Goal: Information Seeking & Learning: Understand process/instructions

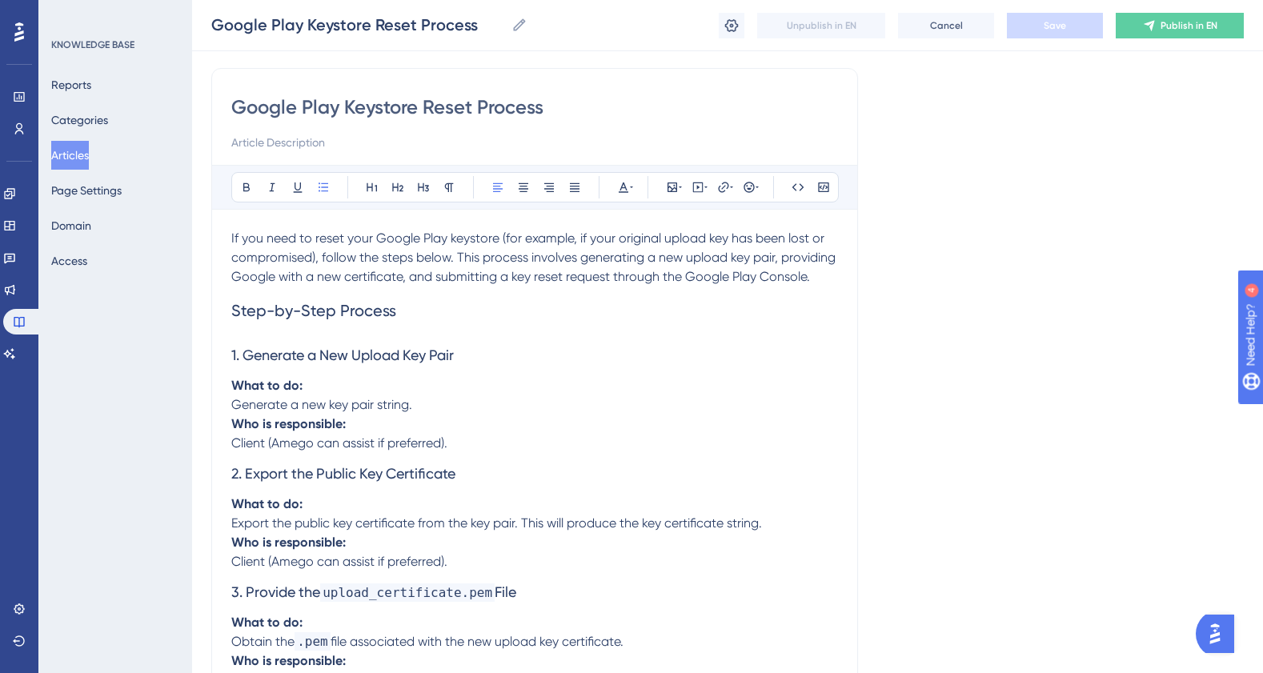
scroll to position [109, 0]
click at [443, 436] on p "Who is responsible: Client (Amego can assist if preferred)." at bounding box center [534, 436] width 607 height 38
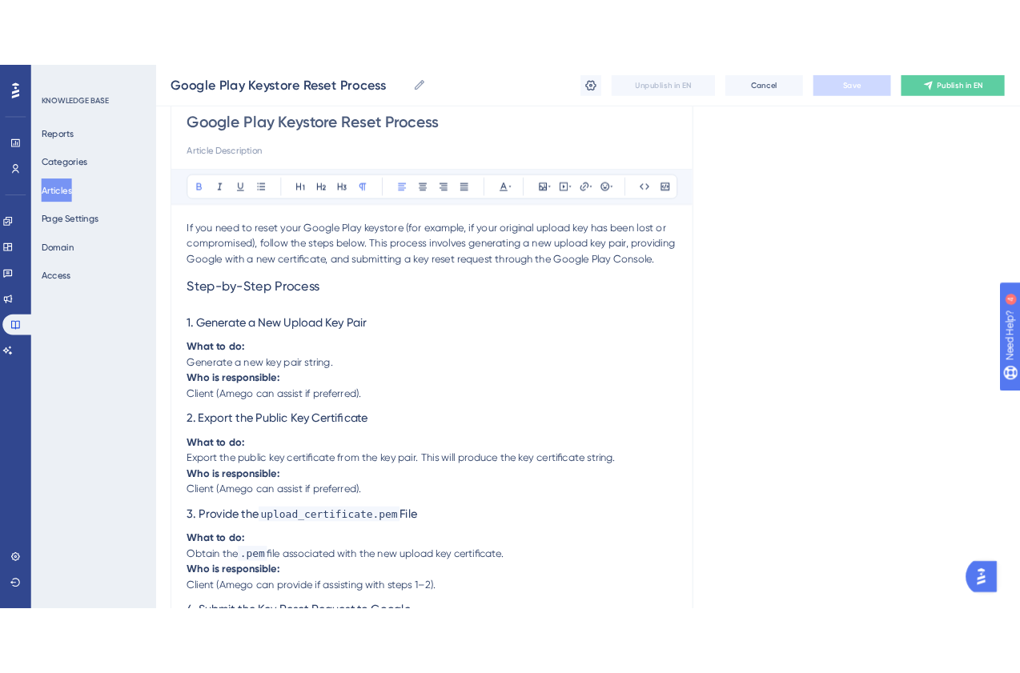
scroll to position [154, 0]
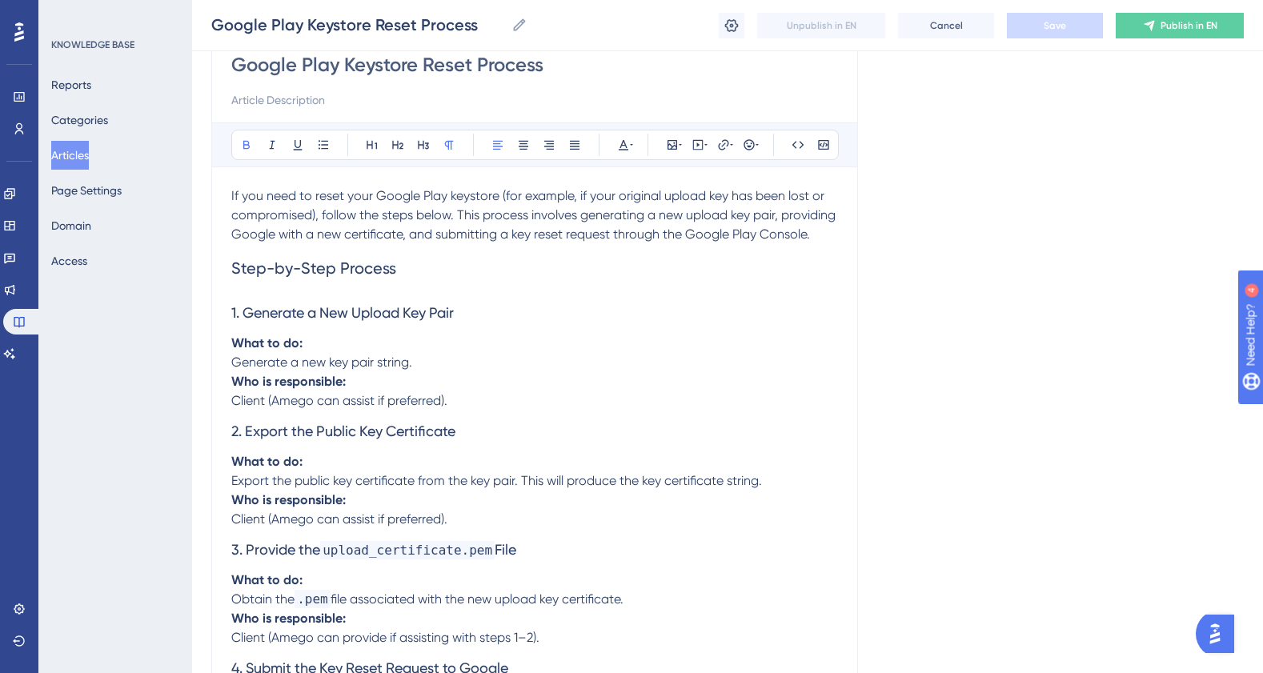
click at [476, 400] on p "Who is responsible: Client (Amego can assist if preferred)." at bounding box center [534, 391] width 607 height 38
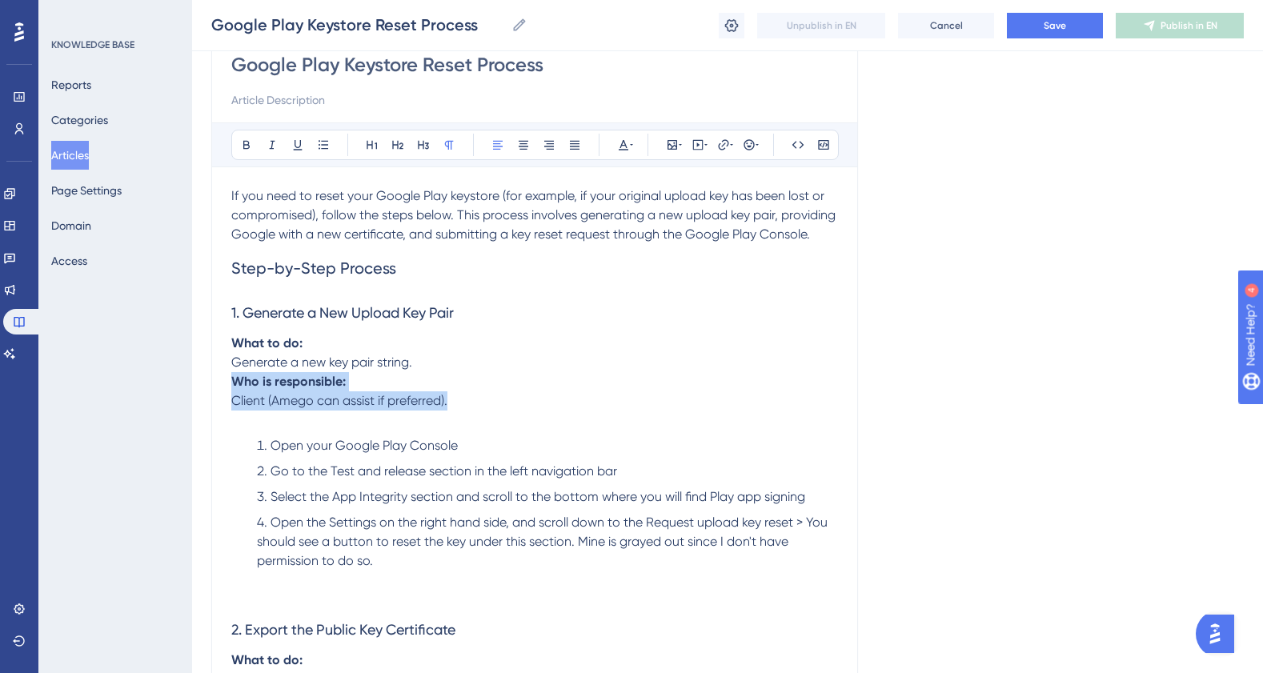
drag, startPoint x: 462, startPoint y: 400, endPoint x: 191, endPoint y: 385, distance: 271.8
click at [192, 385] on div "Performance Users Engagement Widgets Feedback Product Updates Knowledge Base AI…" at bounding box center [727, 577] width 1071 height 1462
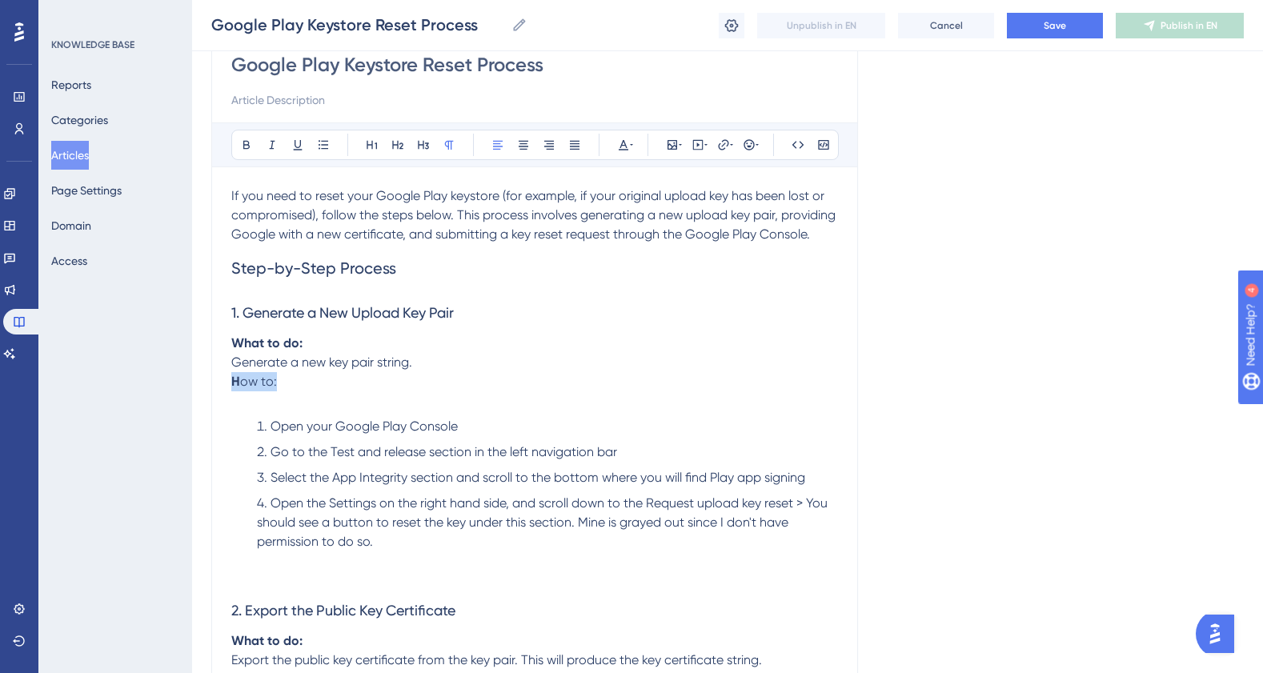
drag, startPoint x: 284, startPoint y: 383, endPoint x: 189, endPoint y: 383, distance: 95.3
click at [192, 383] on div "Performance Users Engagement Widgets Feedback Product Updates Knowledge Base AI…" at bounding box center [727, 567] width 1071 height 1443
click at [349, 454] on span "Go to the Test and release section in the left navigation bar" at bounding box center [444, 451] width 347 height 15
click at [318, 412] on div "If you need to reset your Google Play keystore (for example, if your original u…" at bounding box center [534, 667] width 607 height 961
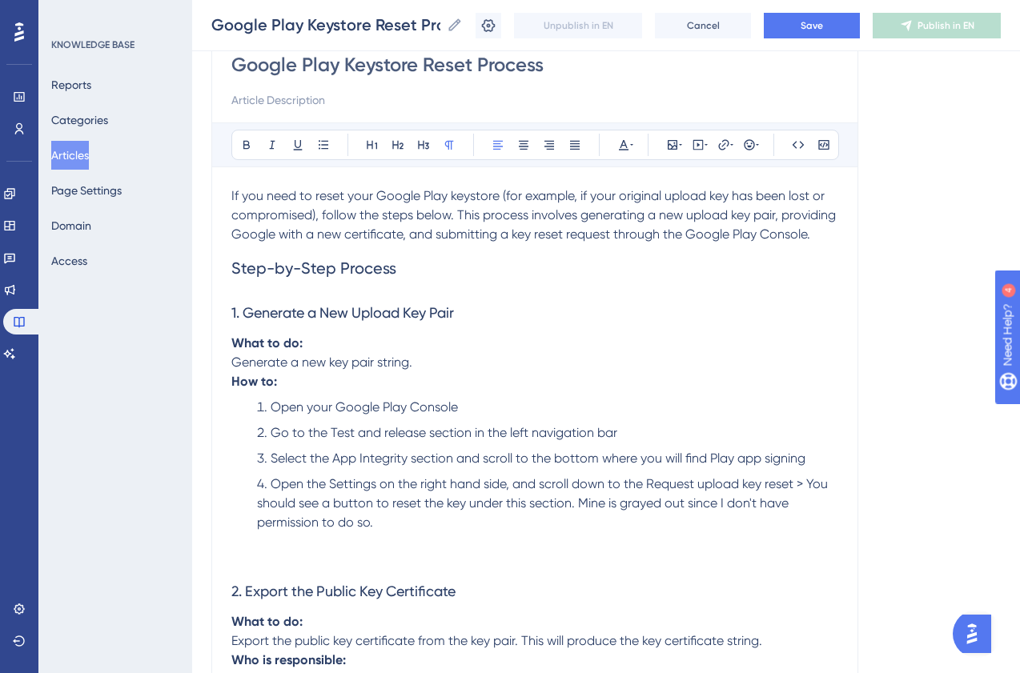
click at [571, 402] on li "Open your Google Play Console" at bounding box center [545, 407] width 588 height 19
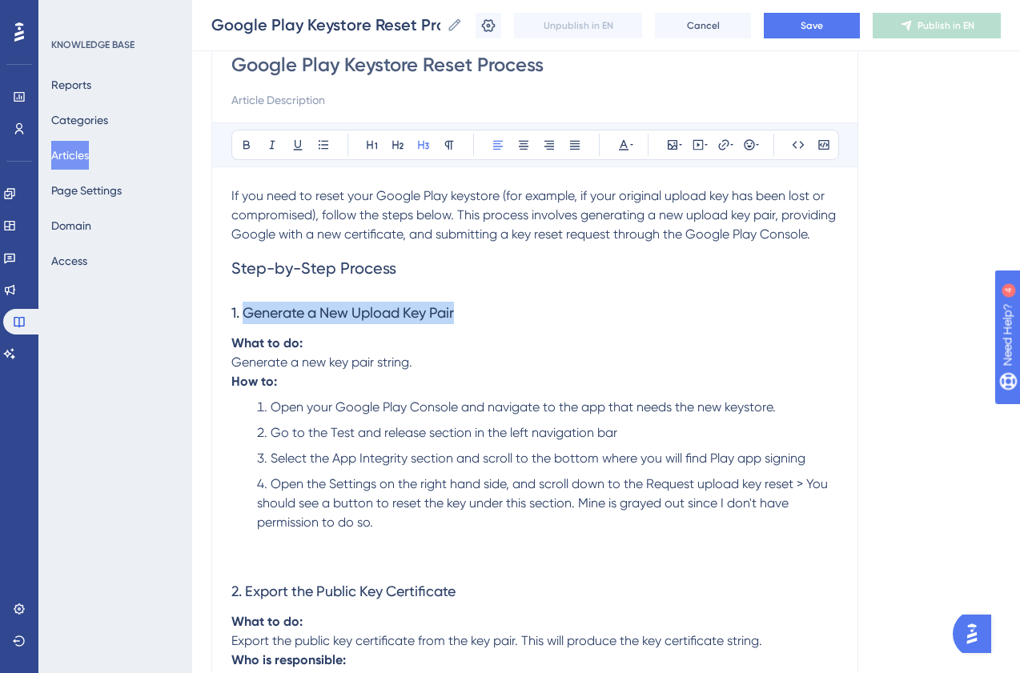
drag, startPoint x: 472, startPoint y: 319, endPoint x: 243, endPoint y: 317, distance: 229.0
click at [243, 317] on h3 "1. Generate a New Upload Key Pair" at bounding box center [534, 313] width 607 height 42
copy span "Generate a New Upload Key Pair"
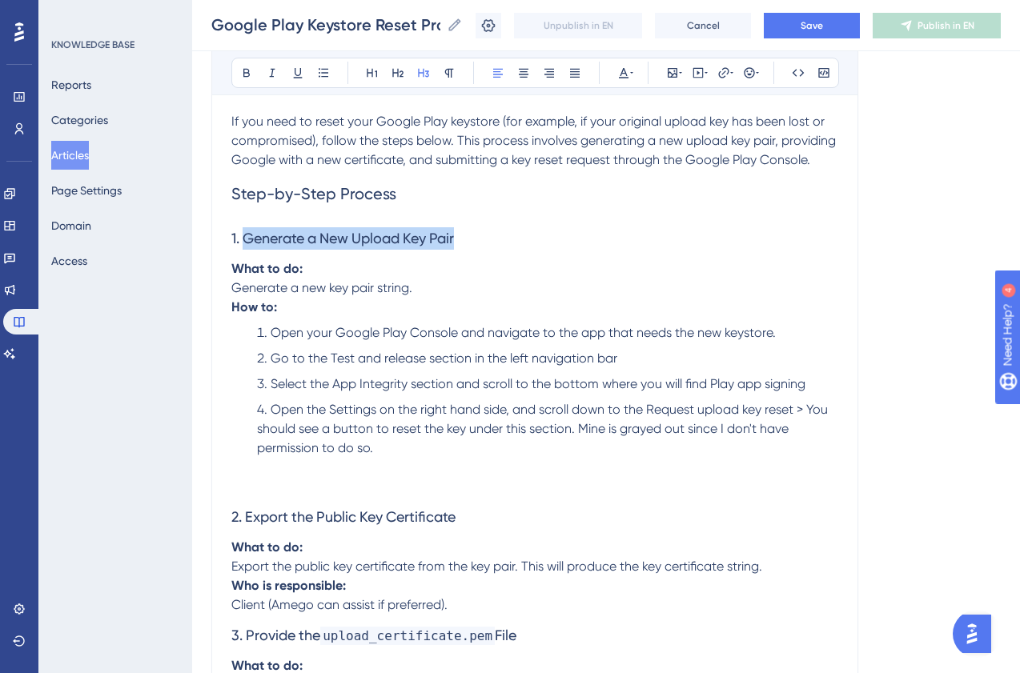
scroll to position [233, 0]
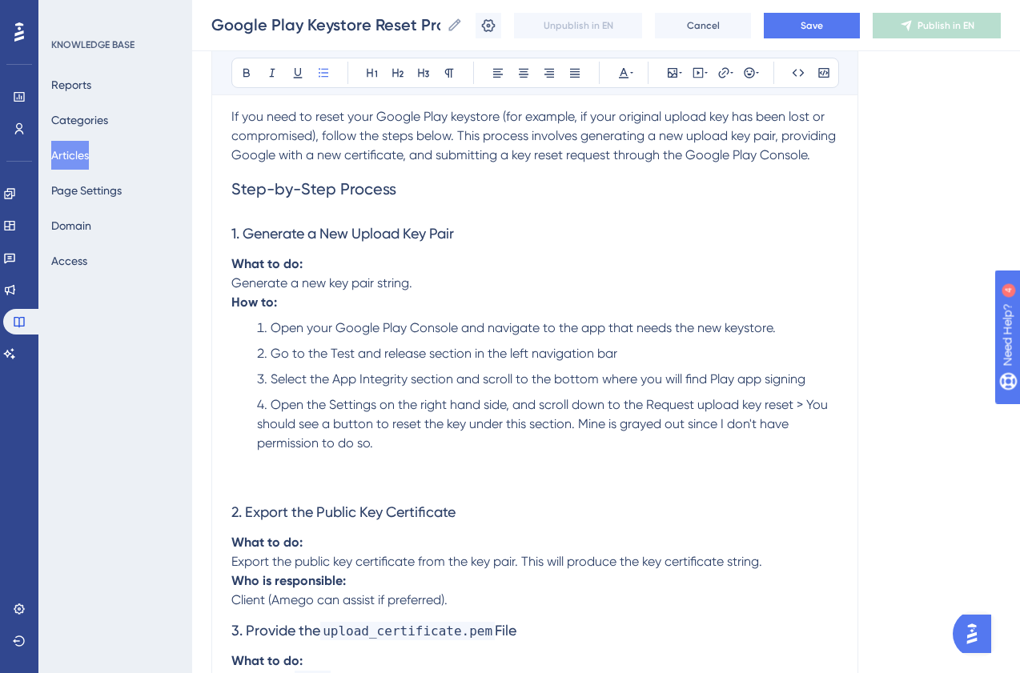
click at [438, 458] on li "Open the Settings on the right hand side, and scroll down to the Request upload…" at bounding box center [545, 434] width 588 height 77
drag, startPoint x: 391, startPoint y: 437, endPoint x: 242, endPoint y: 326, distance: 185.9
click at [242, 326] on ol "Open your Google Play Console and navigate to the app that needs the new keysto…" at bounding box center [534, 396] width 607 height 154
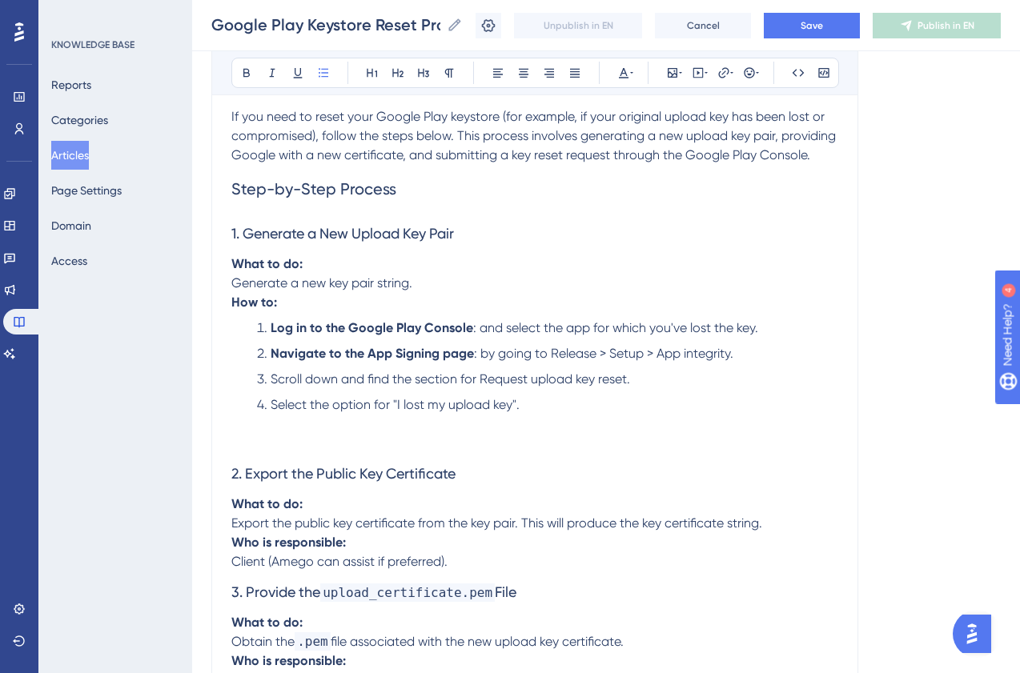
click at [356, 428] on li "Select the option for "I lost my upload key"." at bounding box center [545, 415] width 588 height 38
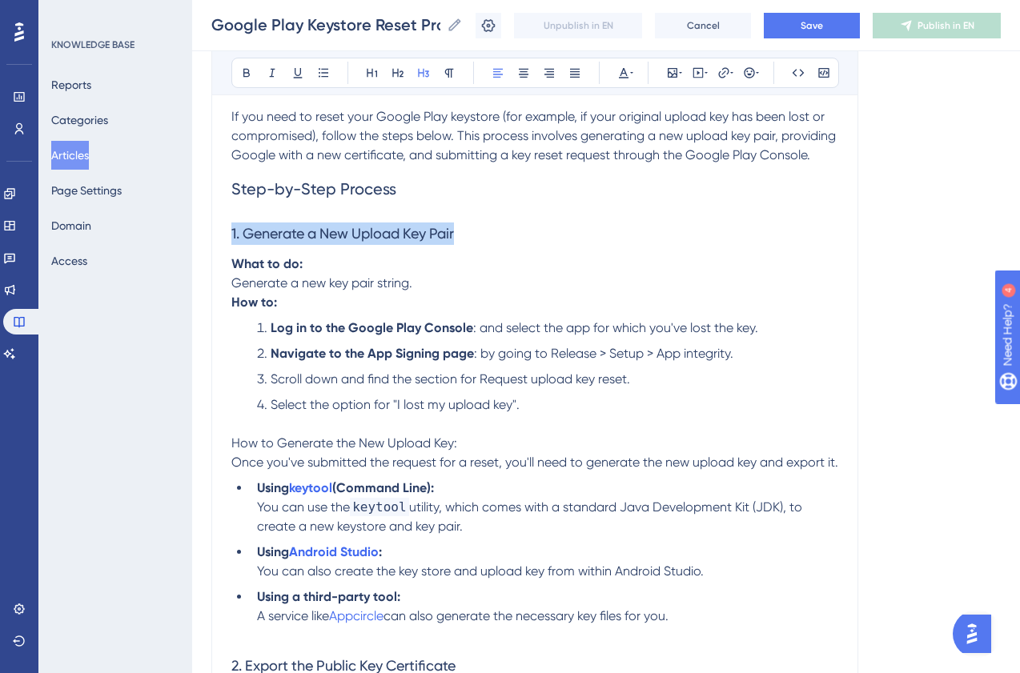
drag, startPoint x: 480, startPoint y: 233, endPoint x: 204, endPoint y: 233, distance: 275.4
click at [205, 233] on div "Performance Users Engagement Widgets Feedback Product Updates Knowledge Base AI…" at bounding box center [606, 555] width 828 height 1577
copy span "1. Generate a New Upload Key Pair"
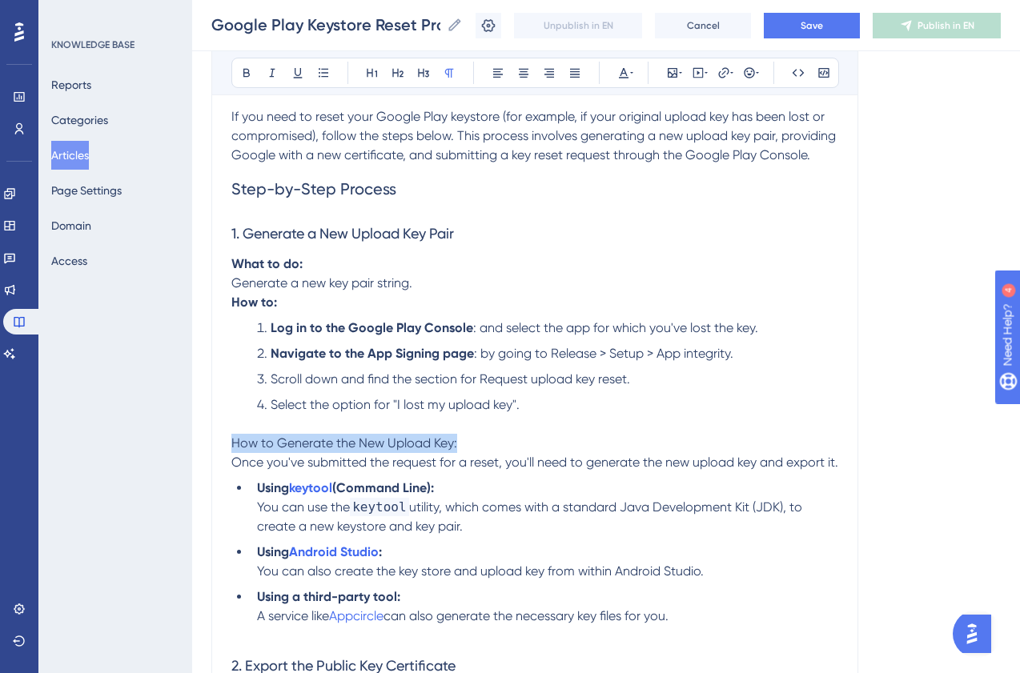
drag, startPoint x: 477, startPoint y: 447, endPoint x: 162, endPoint y: 446, distance: 315.4
click at [192, 448] on div "Performance Users Engagement Widgets Feedback Product Updates Knowledge Base AI…" at bounding box center [606, 555] width 828 height 1577
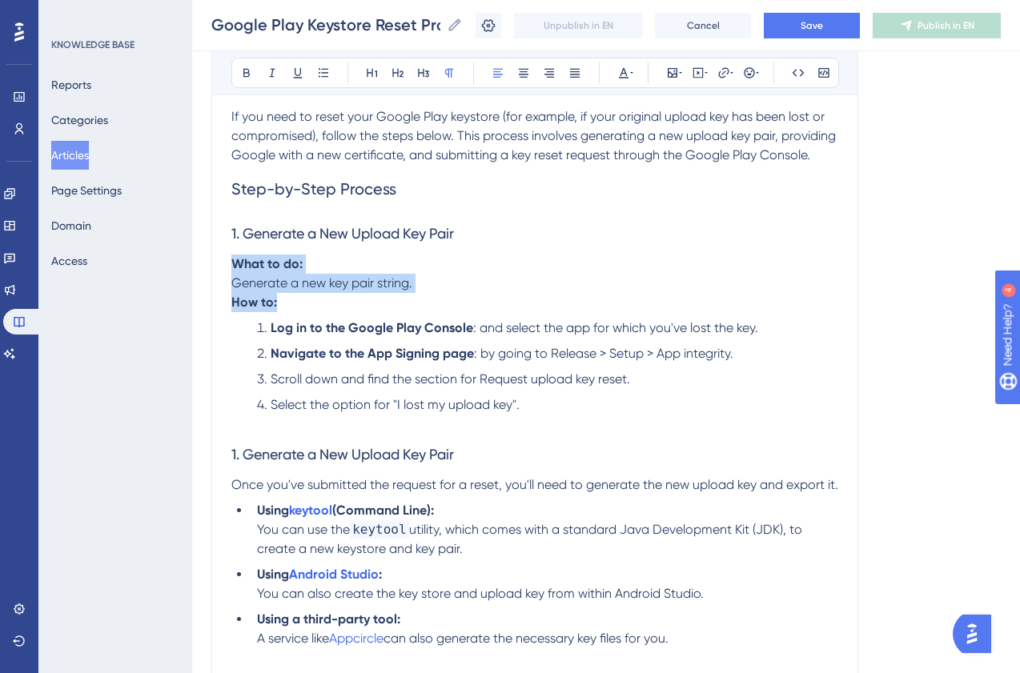
drag, startPoint x: 286, startPoint y: 304, endPoint x: 227, endPoint y: 262, distance: 72.2
click at [229, 262] on div "Google Play Keystore Reset Process Bold Italic Underline Bullet Point Heading 1…" at bounding box center [534, 595] width 647 height 1299
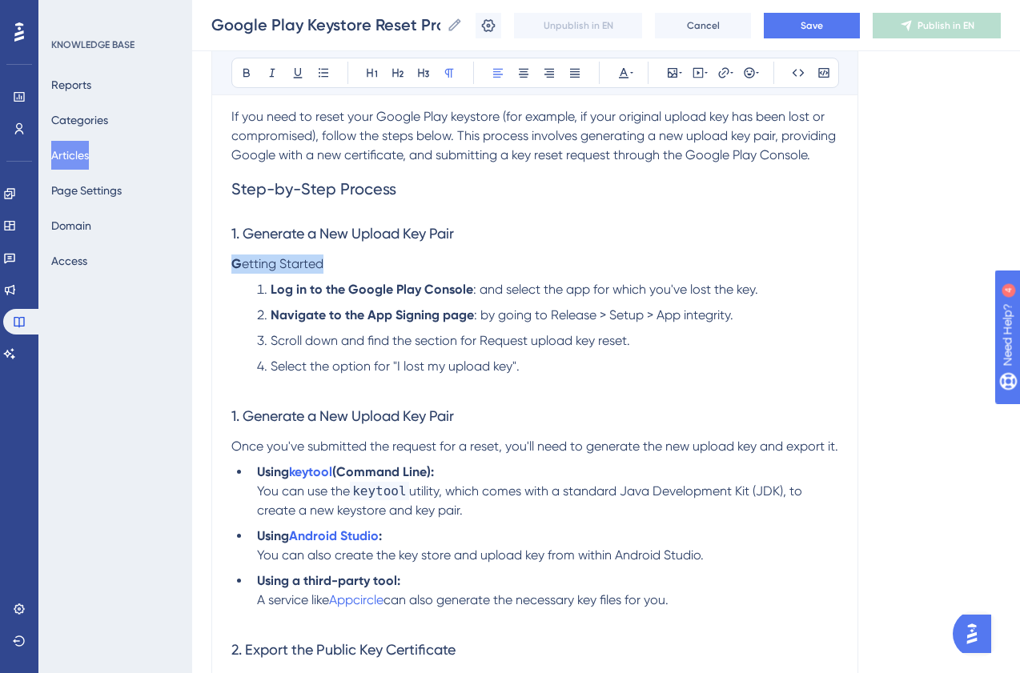
drag, startPoint x: 359, startPoint y: 266, endPoint x: 153, endPoint y: 267, distance: 206.6
click at [192, 266] on div "Performance Users Engagement Widgets Feedback Product Updates Knowledge Base AI…" at bounding box center [606, 547] width 828 height 1561
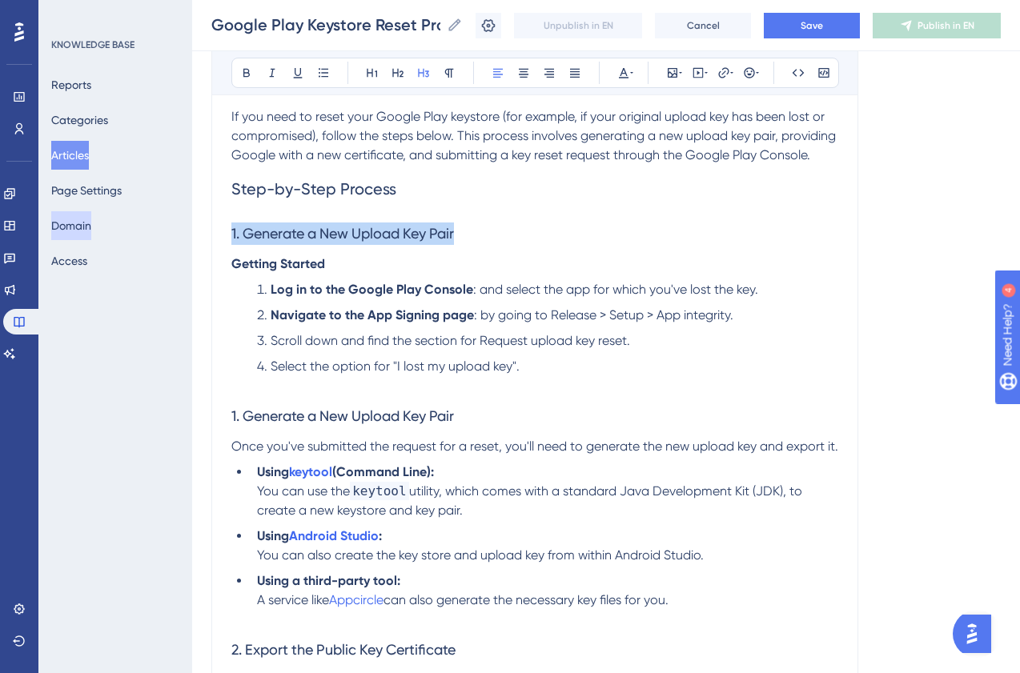
drag, startPoint x: 524, startPoint y: 234, endPoint x: 104, endPoint y: 231, distance: 419.5
click at [192, 232] on div "Performance Users Engagement Widgets Feedback Product Updates Knowledge Base AI…" at bounding box center [606, 547] width 828 height 1561
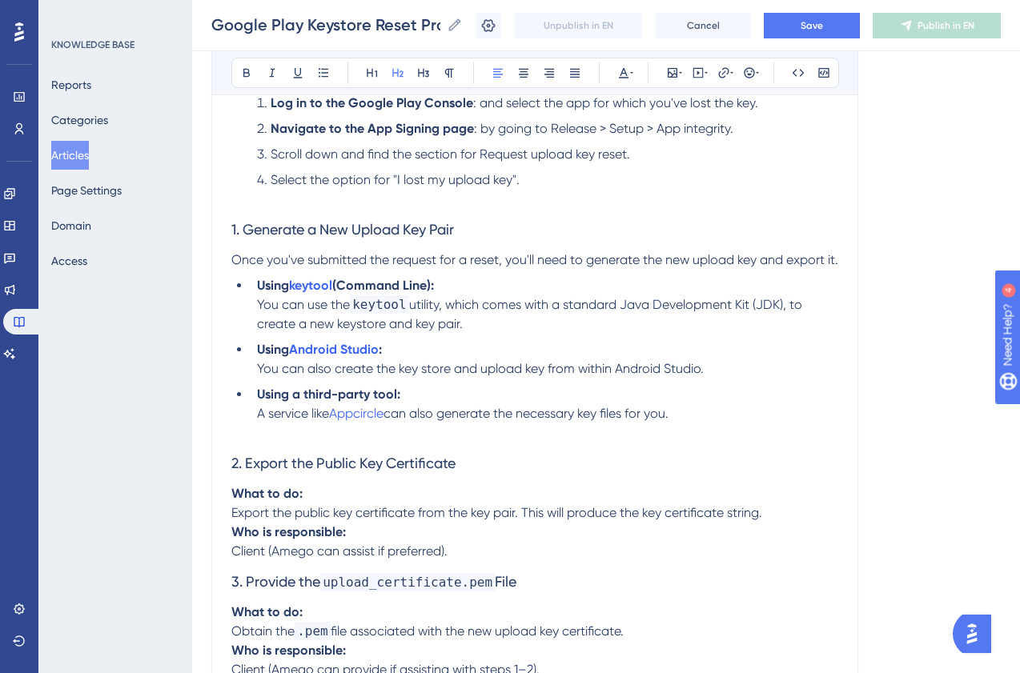
scroll to position [401, 0]
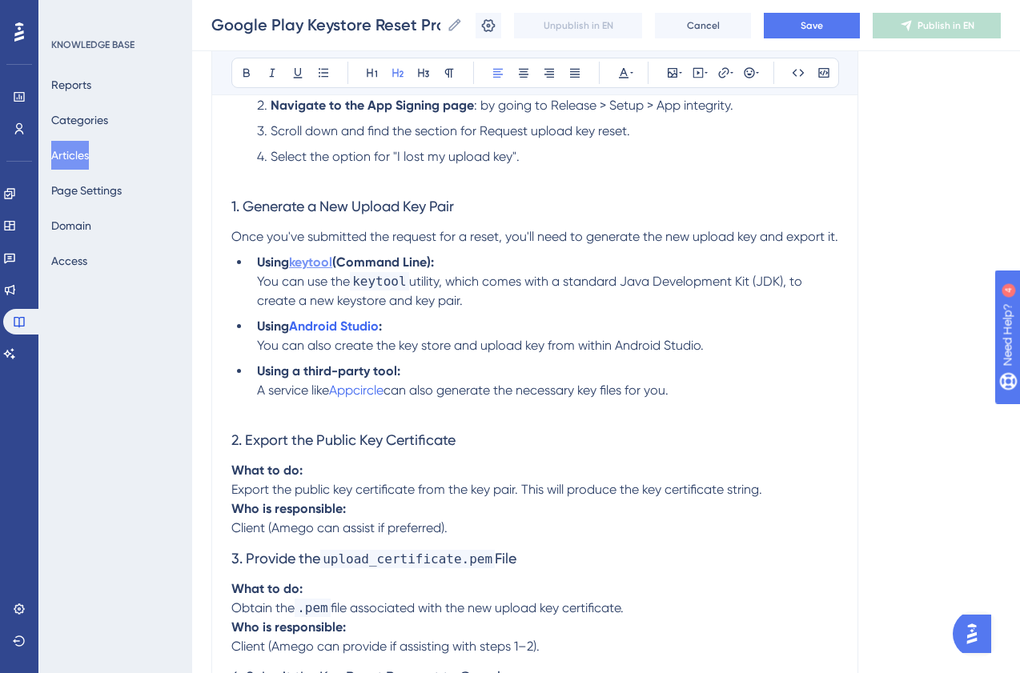
click at [316, 270] on strong "keytool" at bounding box center [310, 262] width 43 height 15
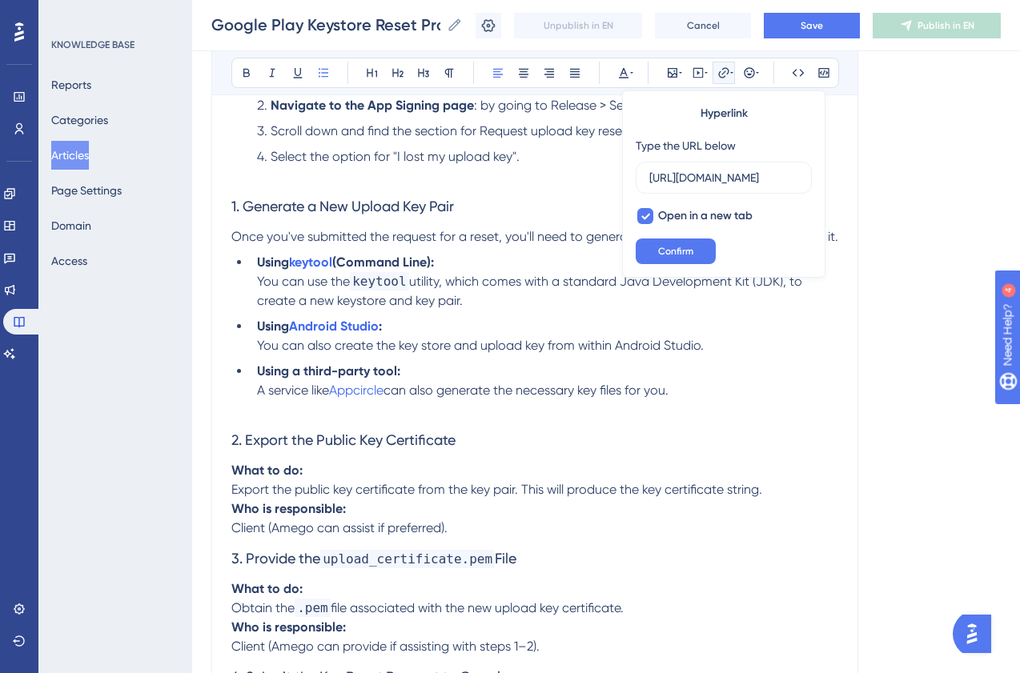
scroll to position [0, 0]
click at [502, 295] on span "utility, which comes with a standard Java Development Kit (JDK), to create a ne…" at bounding box center [531, 291] width 548 height 34
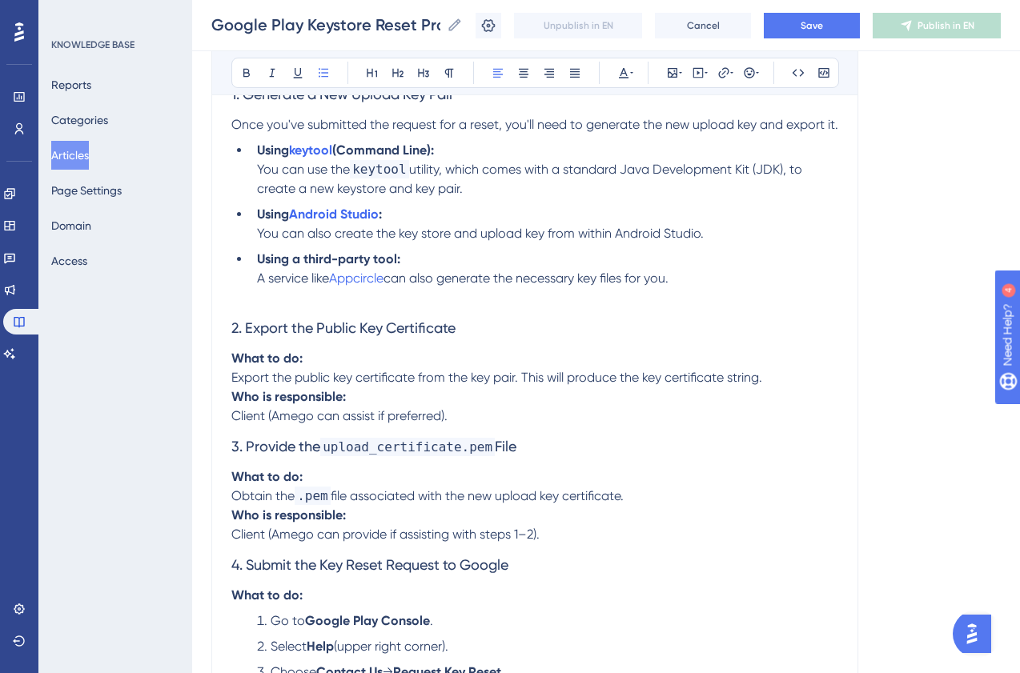
scroll to position [514, 0]
drag, startPoint x: 720, startPoint y: 301, endPoint x: 229, endPoint y: 278, distance: 491.3
click at [229, 278] on div "Google Play Keystore Reset Process Bold Italic Underline Bullet Point Heading 1…" at bounding box center [534, 274] width 647 height 1219
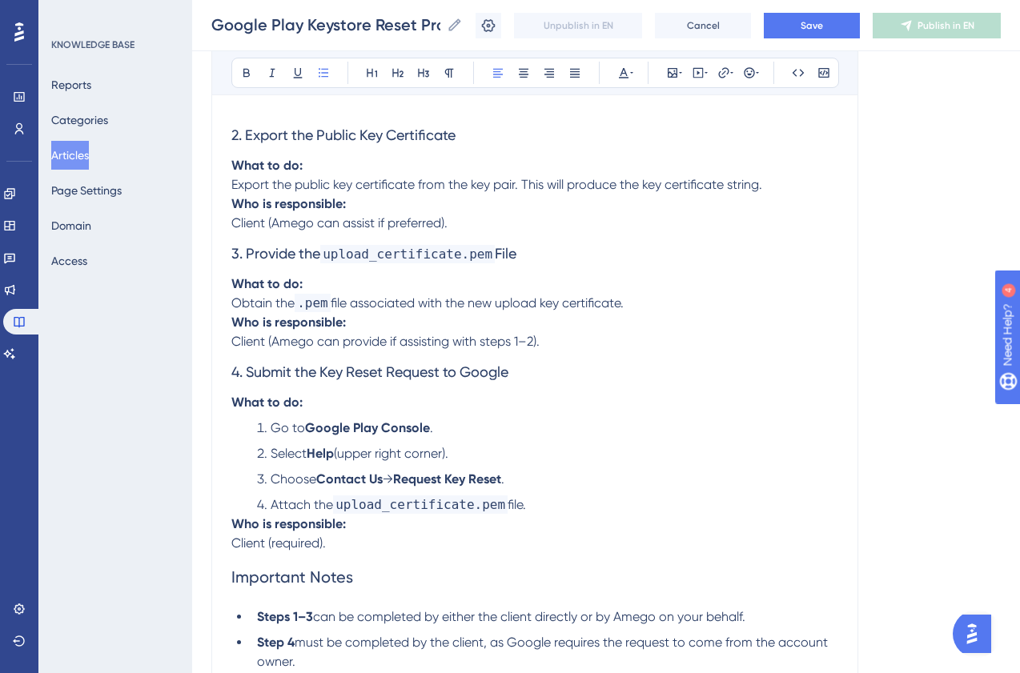
scroll to position [658, 0]
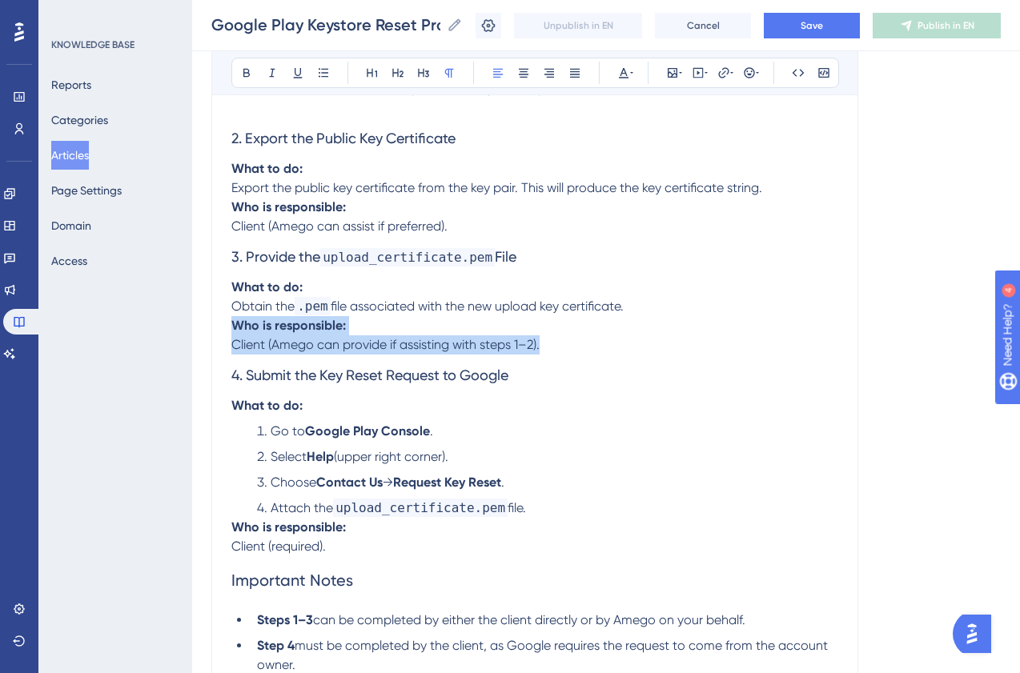
drag, startPoint x: 575, startPoint y: 363, endPoint x: 223, endPoint y: 347, distance: 351.9
click at [223, 347] on div "Google Play Keystore Reset Process Bold Italic Underline Bullet Point Heading 1…" at bounding box center [534, 108] width 647 height 1174
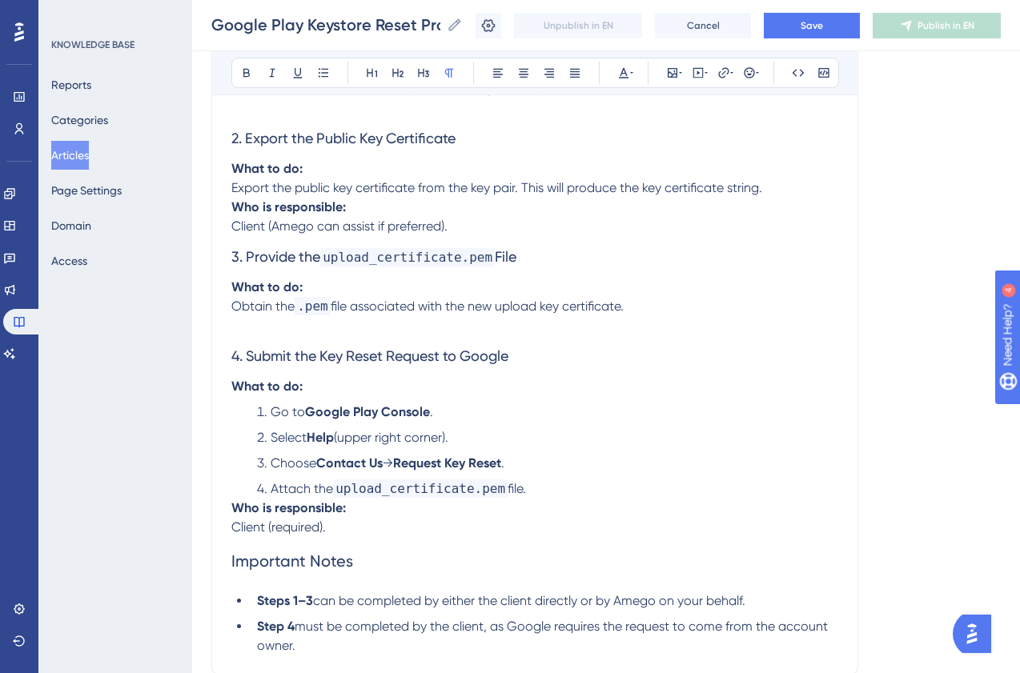
click at [668, 316] on p "What to do: Obtain the .pem file associated with the new upload key certificate." at bounding box center [534, 297] width 607 height 38
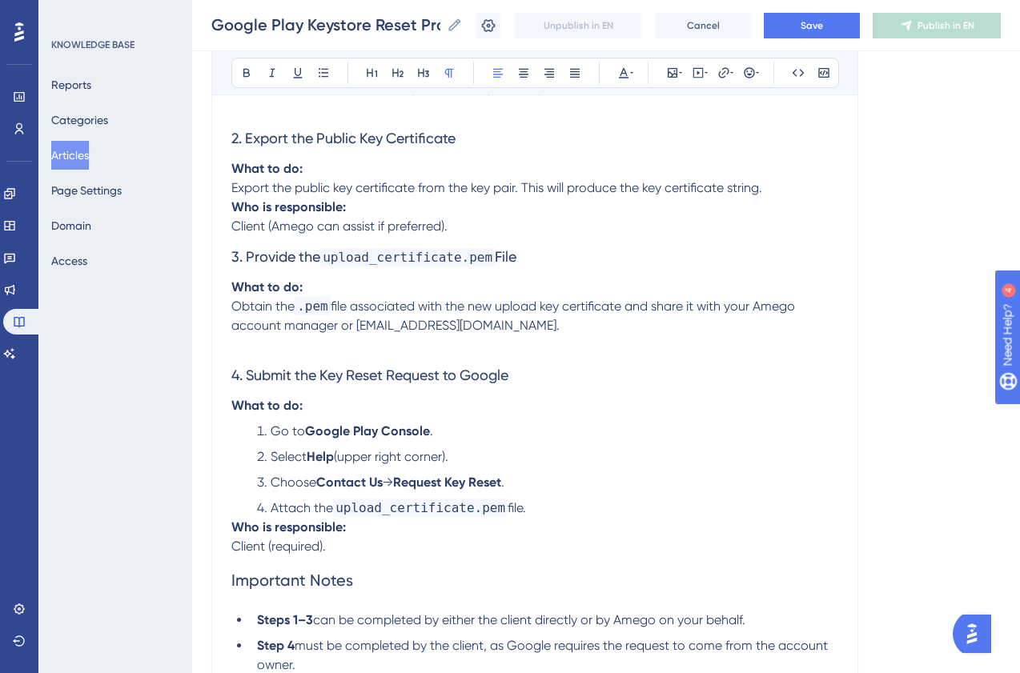
click at [649, 416] on p "What to do:" at bounding box center [534, 405] width 607 height 19
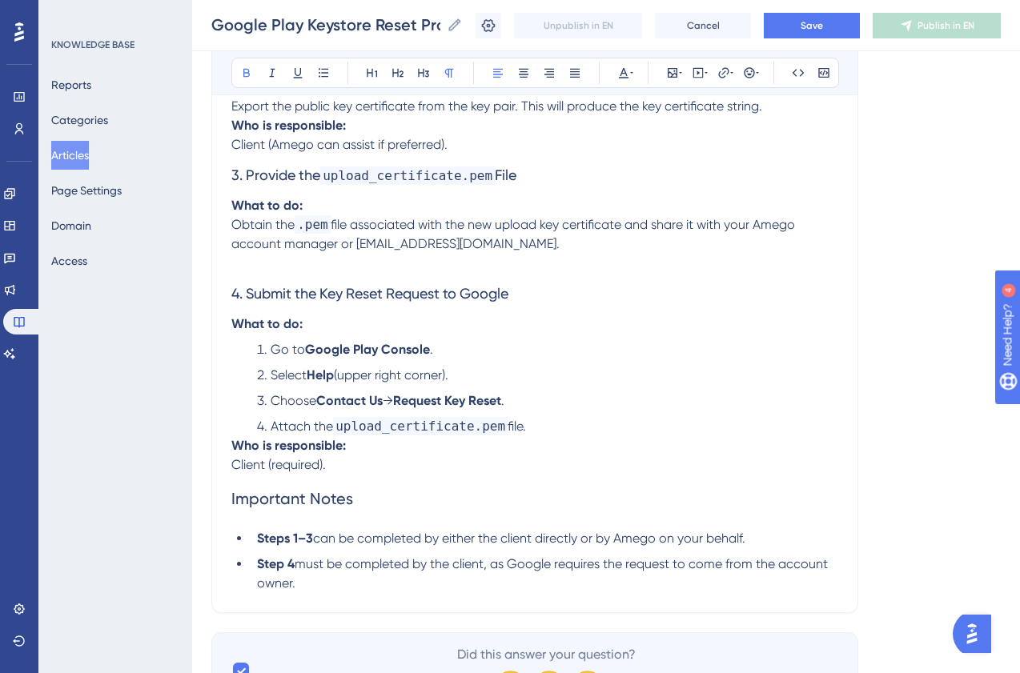
scroll to position [742, 0]
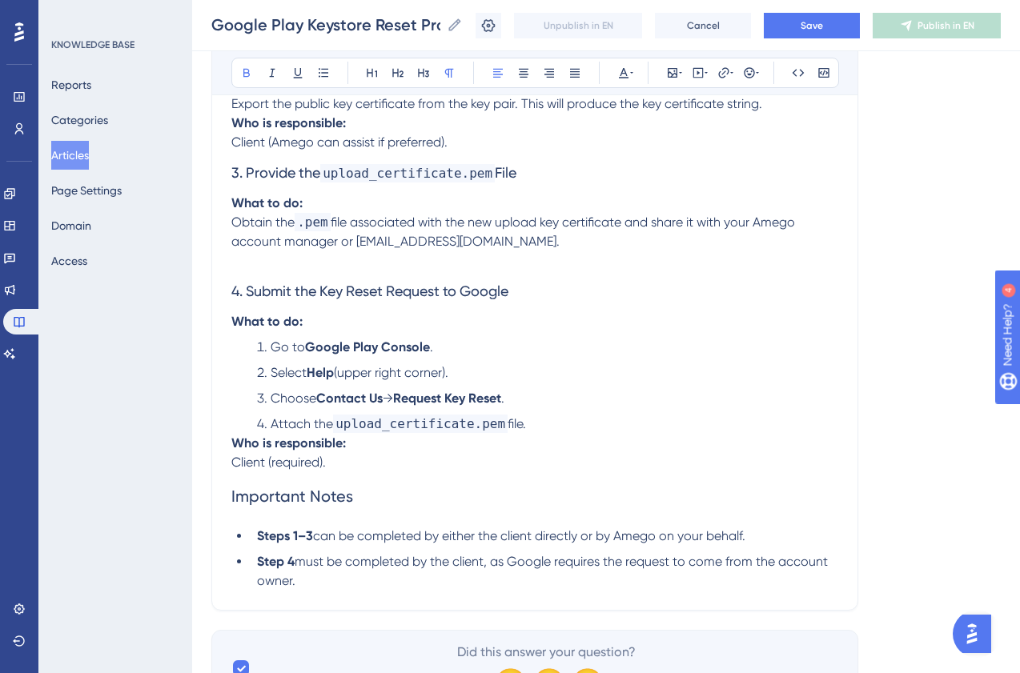
click at [574, 152] on p "Who is responsible: Client (Amego can assist if preferred)." at bounding box center [534, 133] width 607 height 38
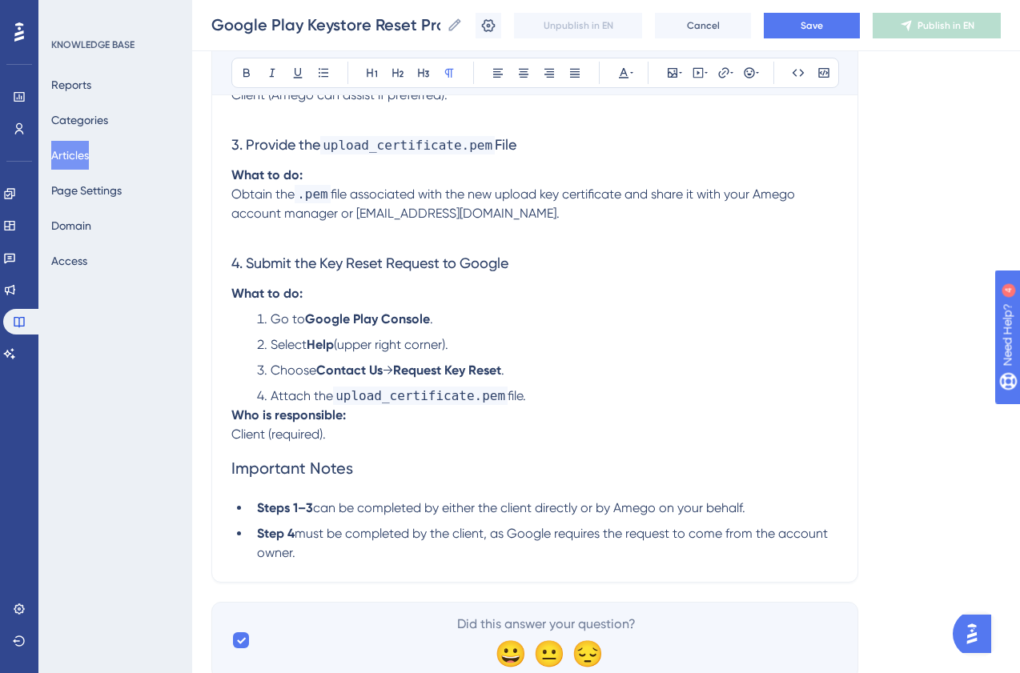
scroll to position [795, 0]
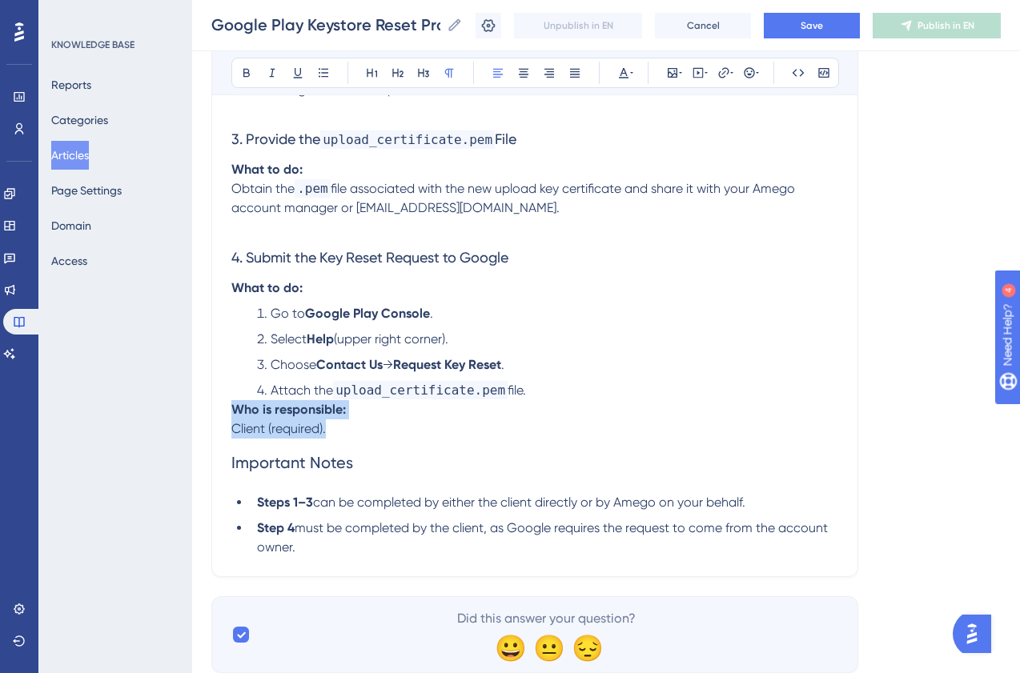
drag, startPoint x: 388, startPoint y: 444, endPoint x: 171, endPoint y: 432, distance: 217.3
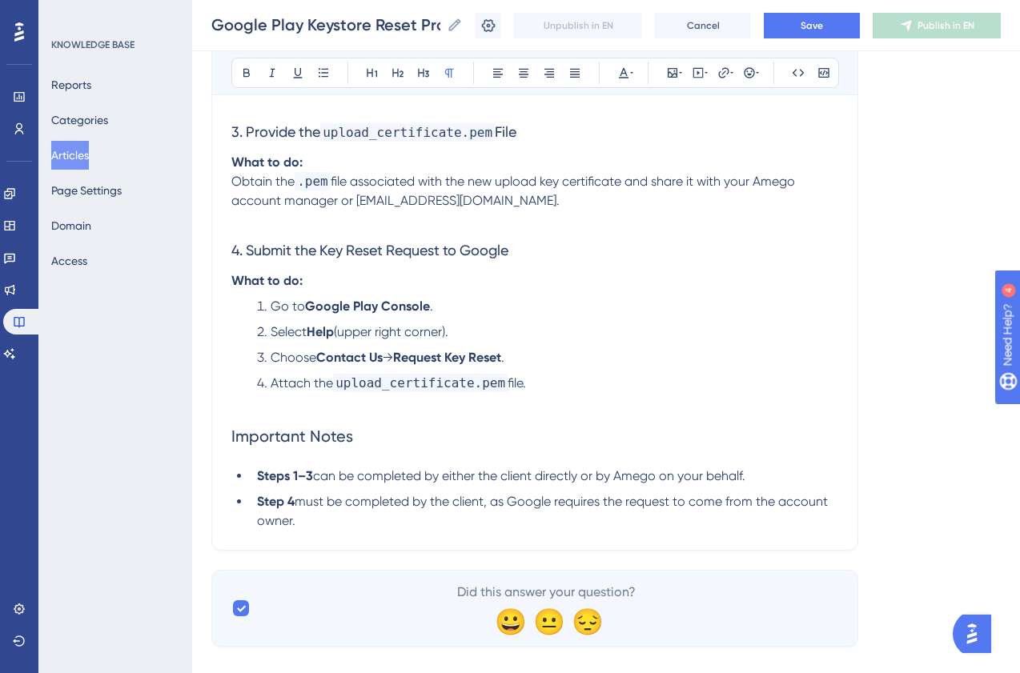
scroll to position [846, 0]
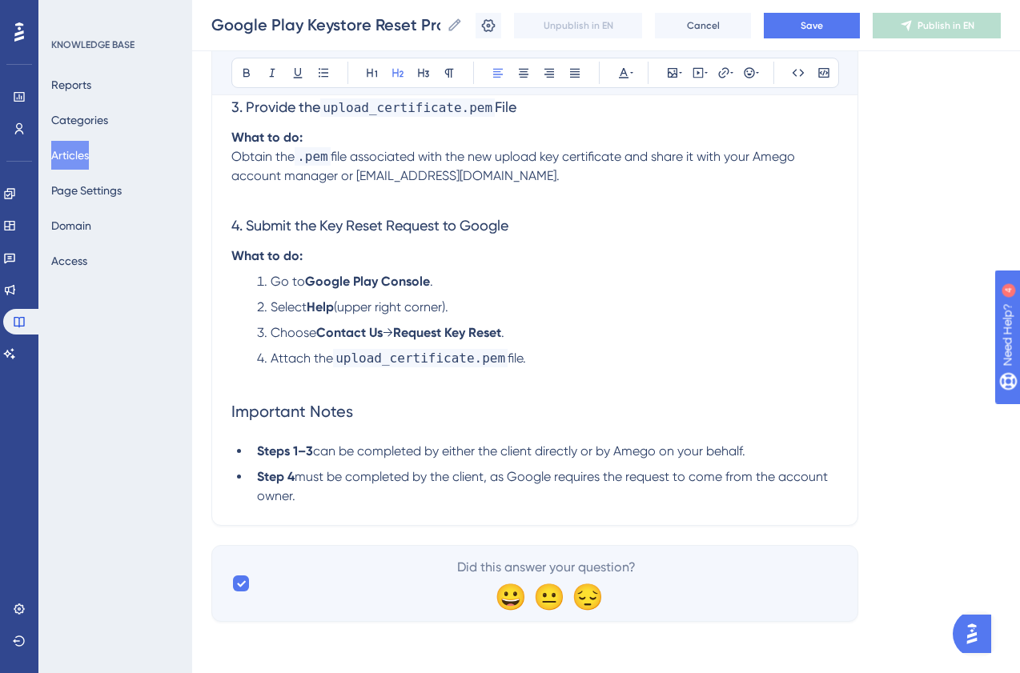
click at [273, 412] on span "Important Notes" at bounding box center [292, 411] width 122 height 19
click at [272, 412] on span "Important Notes" at bounding box center [292, 411] width 122 height 19
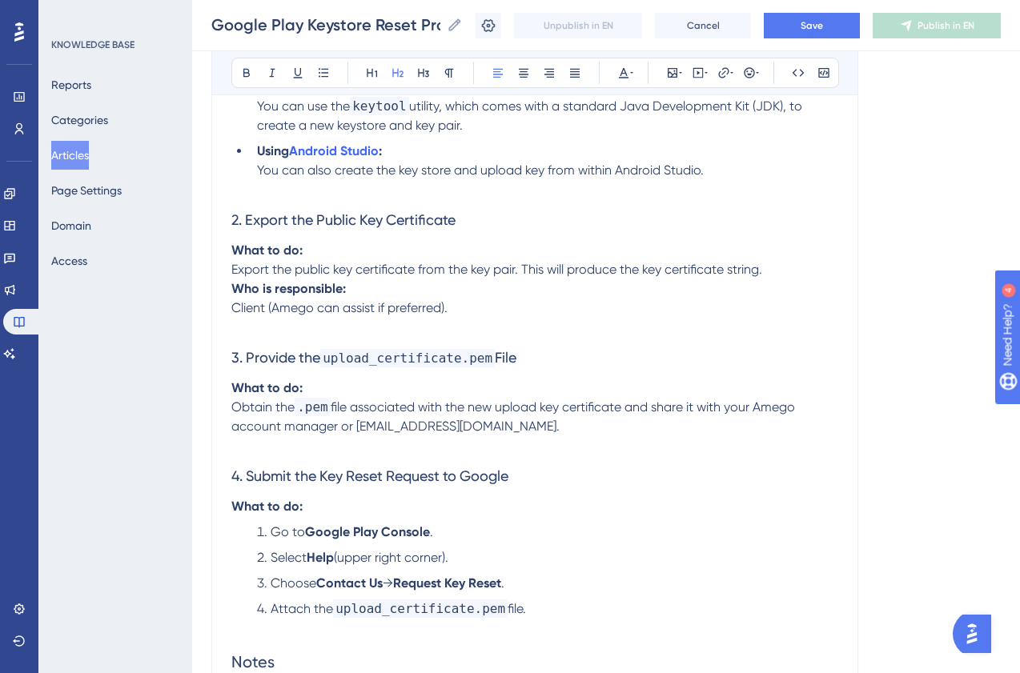
scroll to position [560, 0]
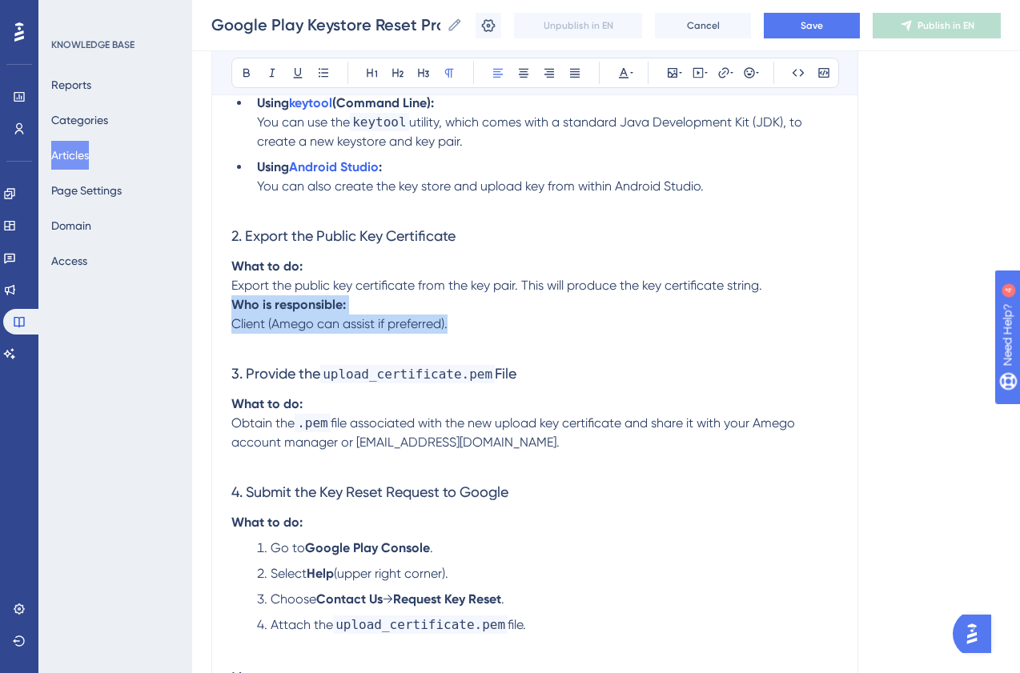
drag, startPoint x: 485, startPoint y: 340, endPoint x: 212, endPoint y: 327, distance: 273.3
click at [212, 328] on div "Google Play Keystore Reset Process Bold Italic Underline Bullet Point Heading 1…" at bounding box center [534, 206] width 647 height 1174
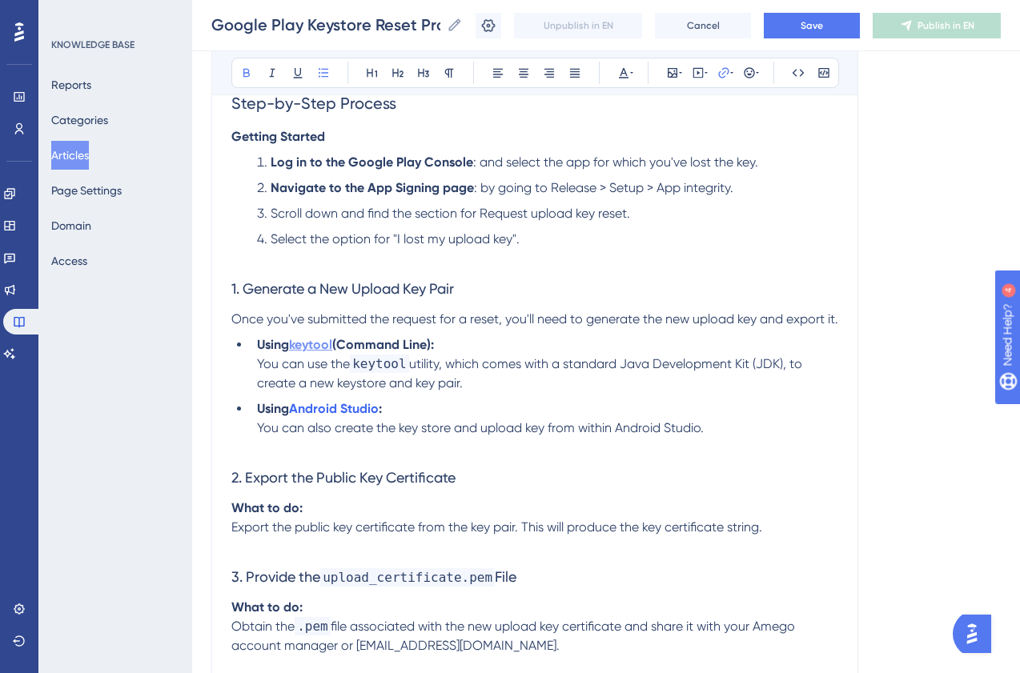
scroll to position [318, 0]
click at [307, 353] on strong "keytool" at bounding box center [310, 345] width 43 height 15
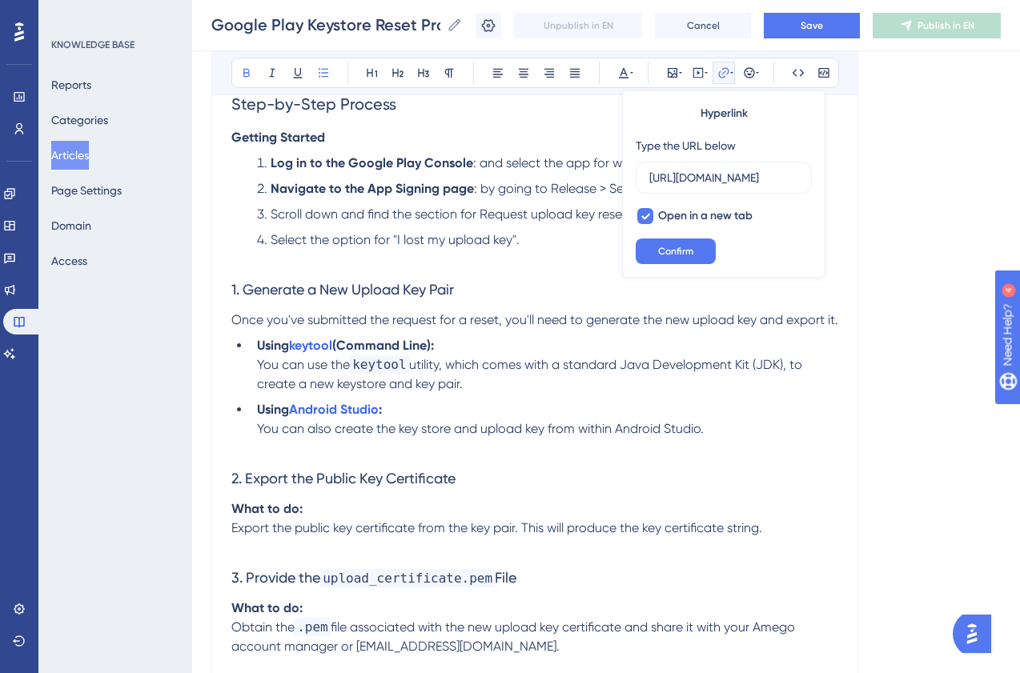
scroll to position [0, 0]
click at [542, 394] on li "Using keytool (Command Line): You can use the keytool utility, which comes with…" at bounding box center [545, 365] width 588 height 58
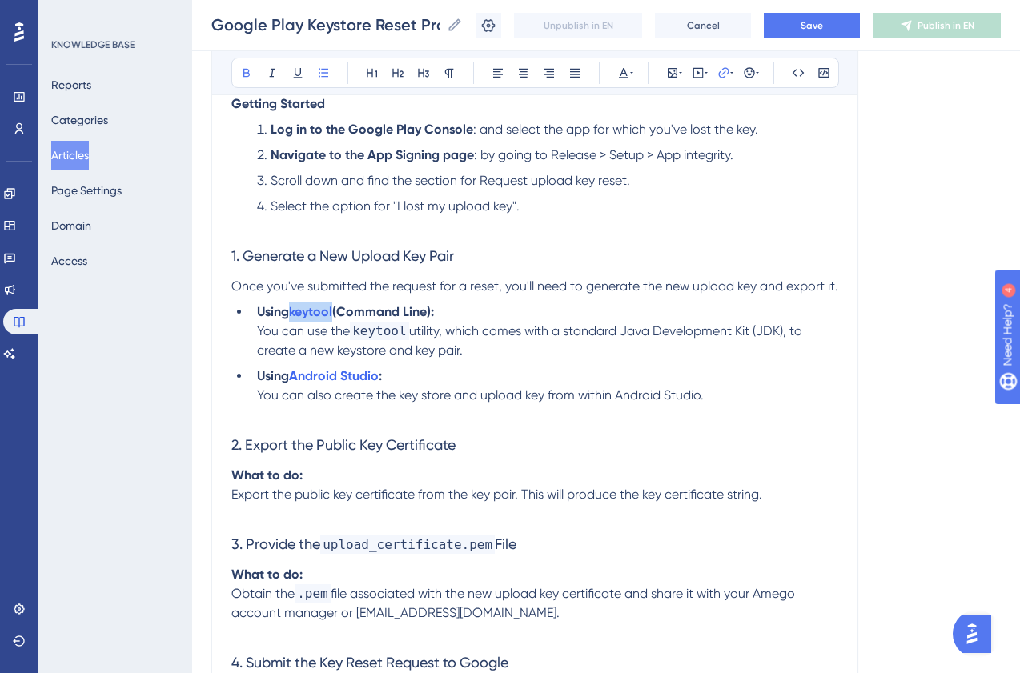
scroll to position [356, 0]
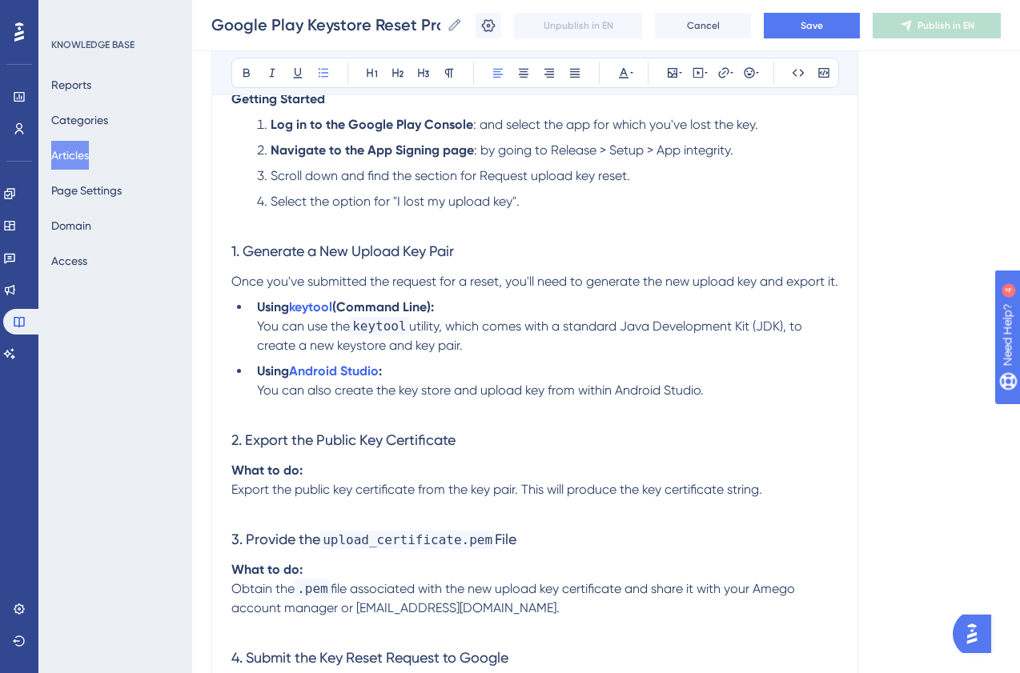
click at [430, 387] on li "Using Android Studio : You can also create the key store and upload key from wi…" at bounding box center [545, 381] width 588 height 38
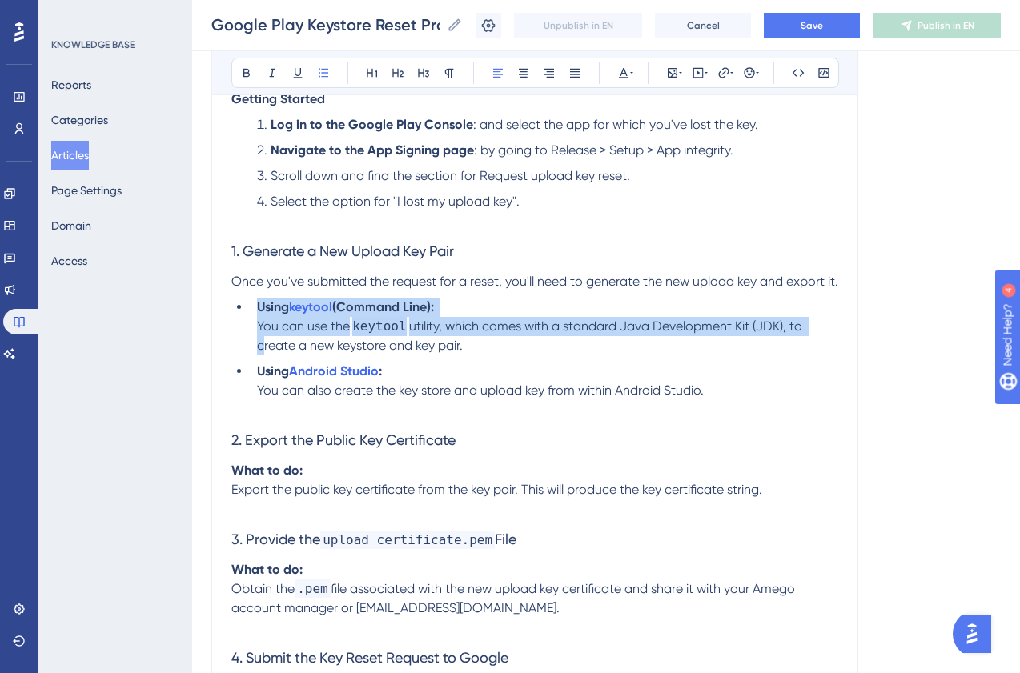
drag, startPoint x: 821, startPoint y: 346, endPoint x: 257, endPoint y: 328, distance: 563.9
click at [255, 328] on li "Using keytool (Command Line): You can use the keytool utility, which comes with…" at bounding box center [545, 327] width 588 height 58
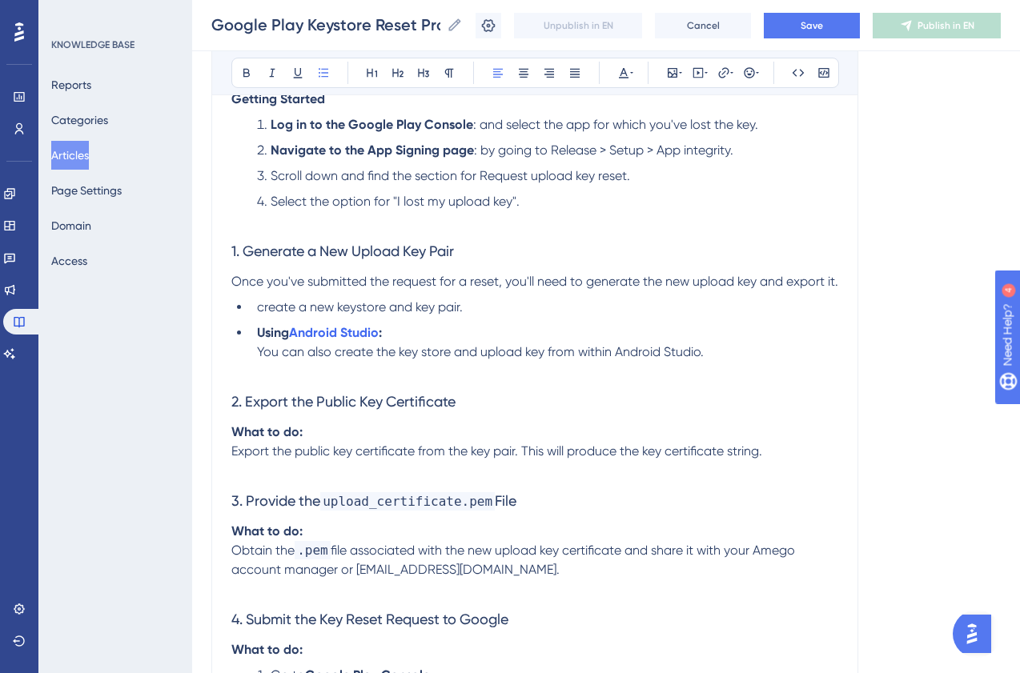
click at [488, 317] on li "create a new keystore and key pair." at bounding box center [545, 307] width 588 height 19
click at [267, 315] on strong "create a new keystore and key pair." at bounding box center [361, 306] width 209 height 15
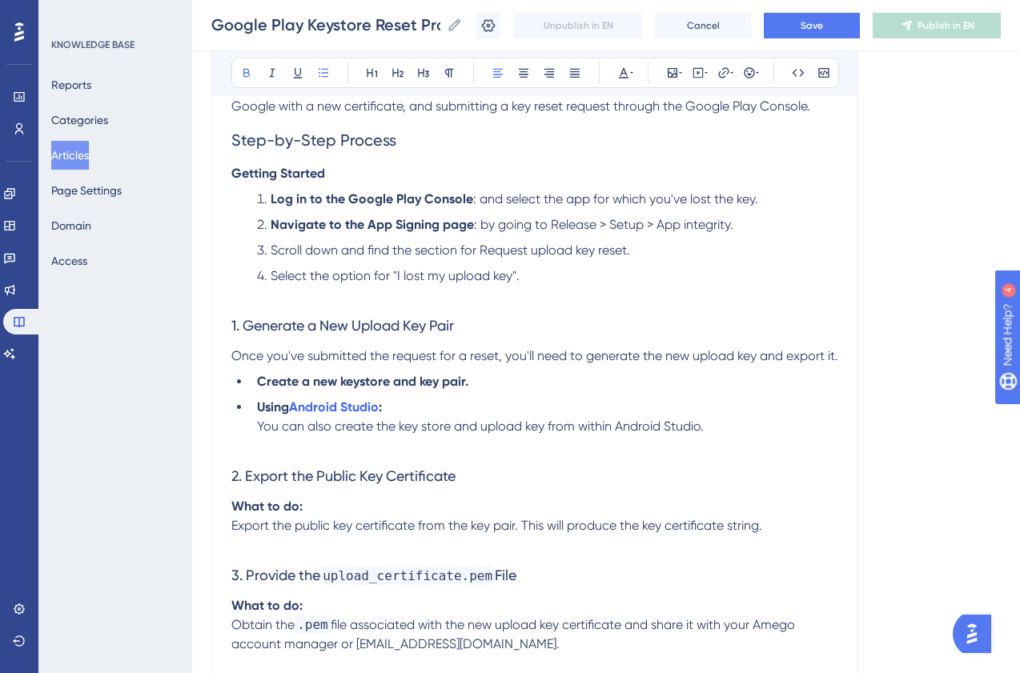
scroll to position [270, 0]
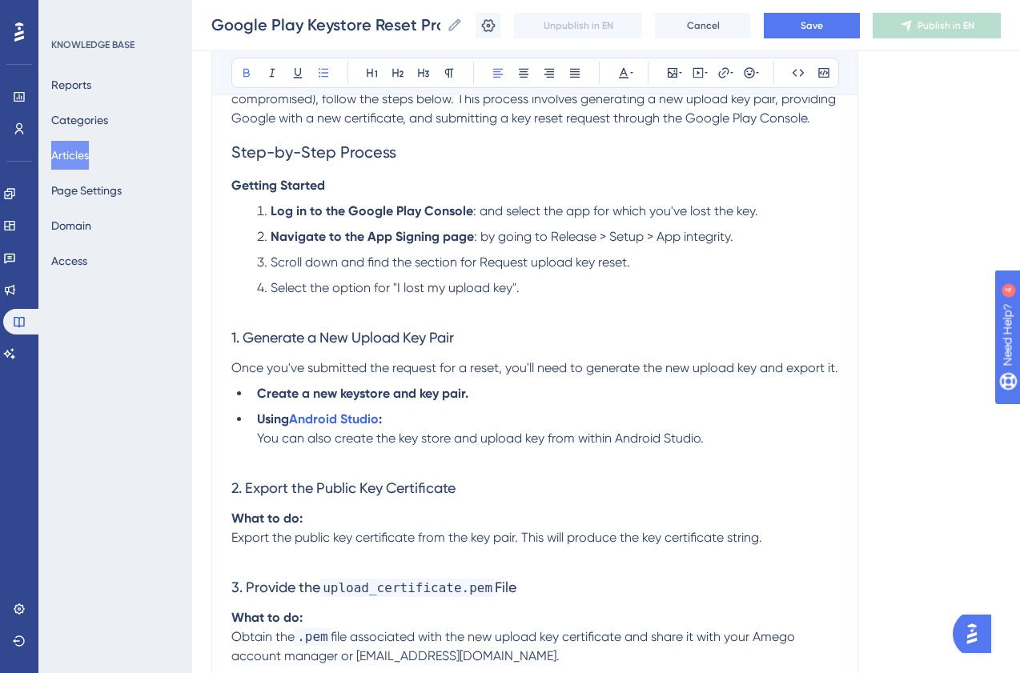
click at [465, 401] on strong "Create a new keystore and key pair." at bounding box center [362, 393] width 211 height 15
drag, startPoint x: 687, startPoint y: 415, endPoint x: 469, endPoint y: 412, distance: 217.8
click at [469, 404] on li "Create a new keystore and key pair in Android Studio or another tool." at bounding box center [545, 393] width 588 height 19
drag, startPoint x: 755, startPoint y: 455, endPoint x: 243, endPoint y: 433, distance: 512.9
click at [243, 433] on ul "Create a new keystore and key pair in Android Studio or another tool. Using And…" at bounding box center [534, 416] width 607 height 64
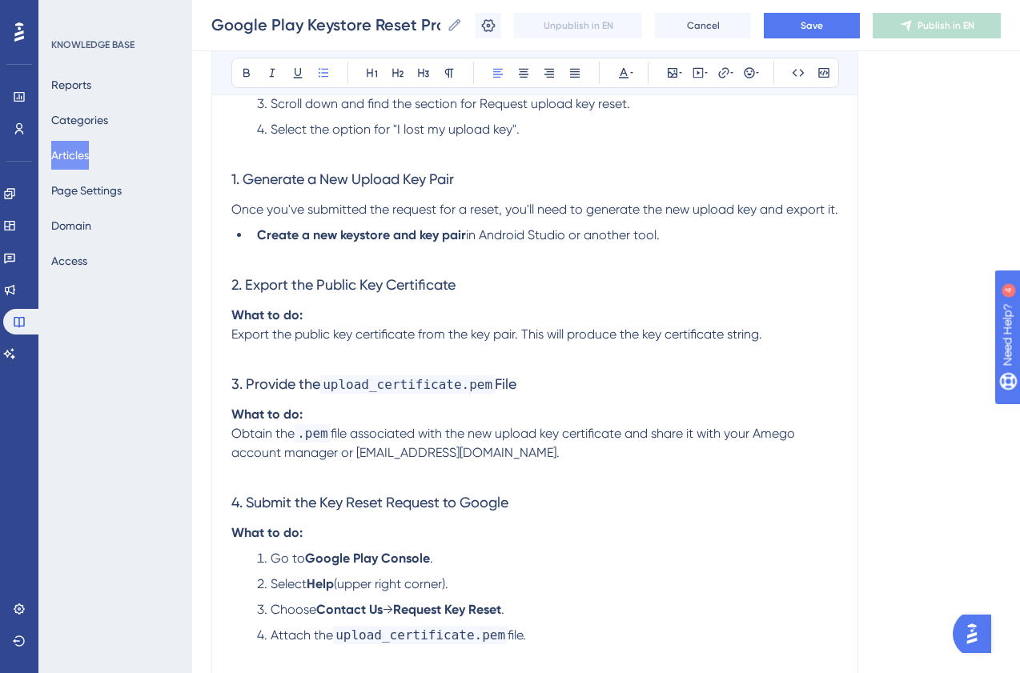
scroll to position [433, 0]
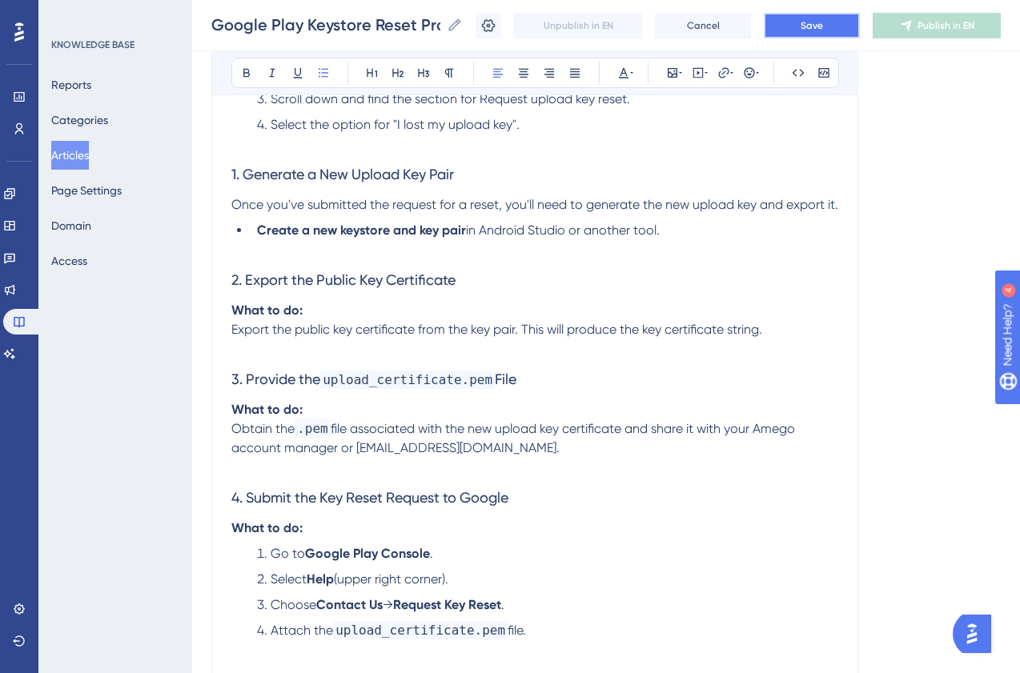
click at [829, 19] on button "Save" at bounding box center [812, 26] width 96 height 26
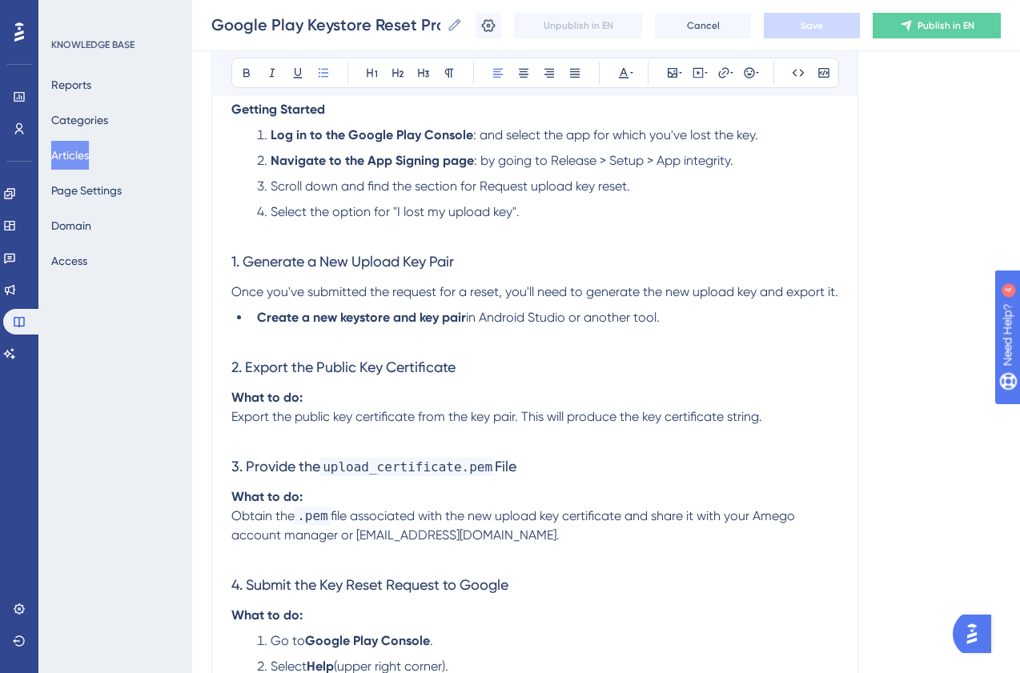
scroll to position [347, 0]
click at [935, 19] on span "Publish in EN" at bounding box center [946, 25] width 57 height 13
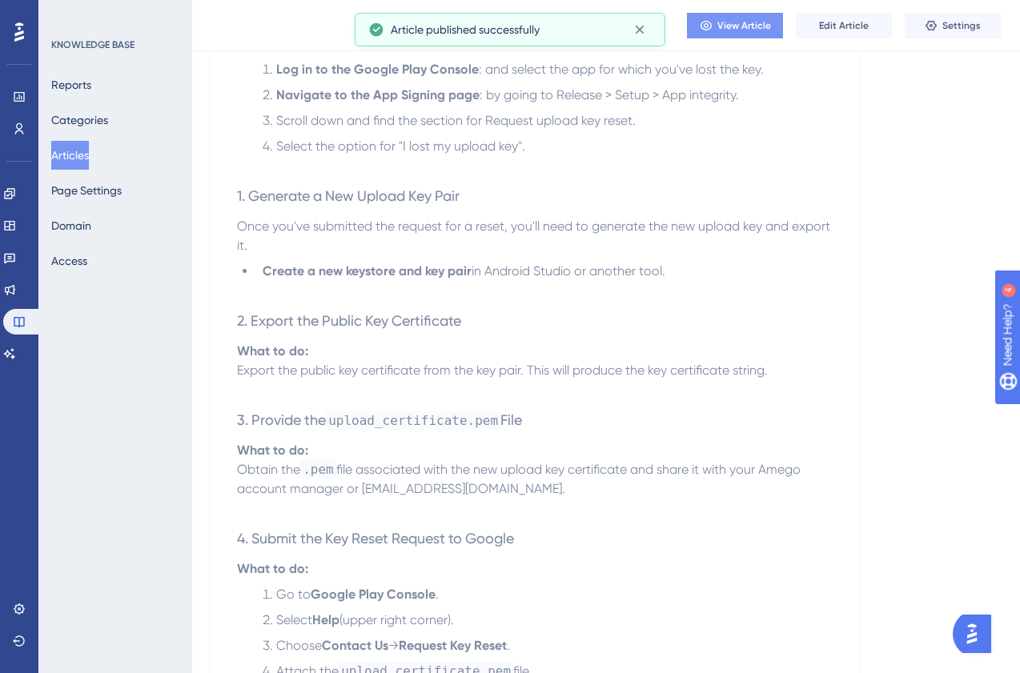
click at [749, 29] on span "View Article" at bounding box center [744, 25] width 54 height 13
